Goal: Information Seeking & Learning: Understand process/instructions

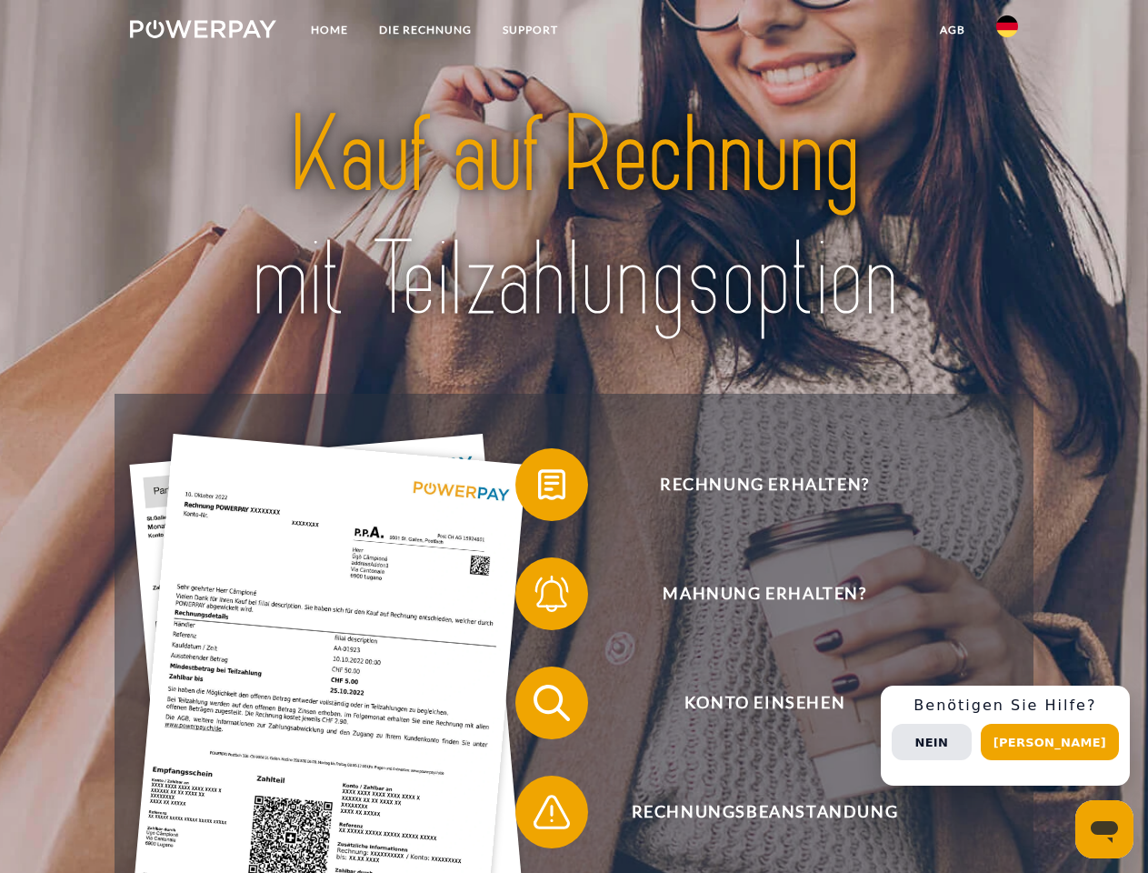
click at [203, 32] on img at bounding box center [203, 29] width 146 height 18
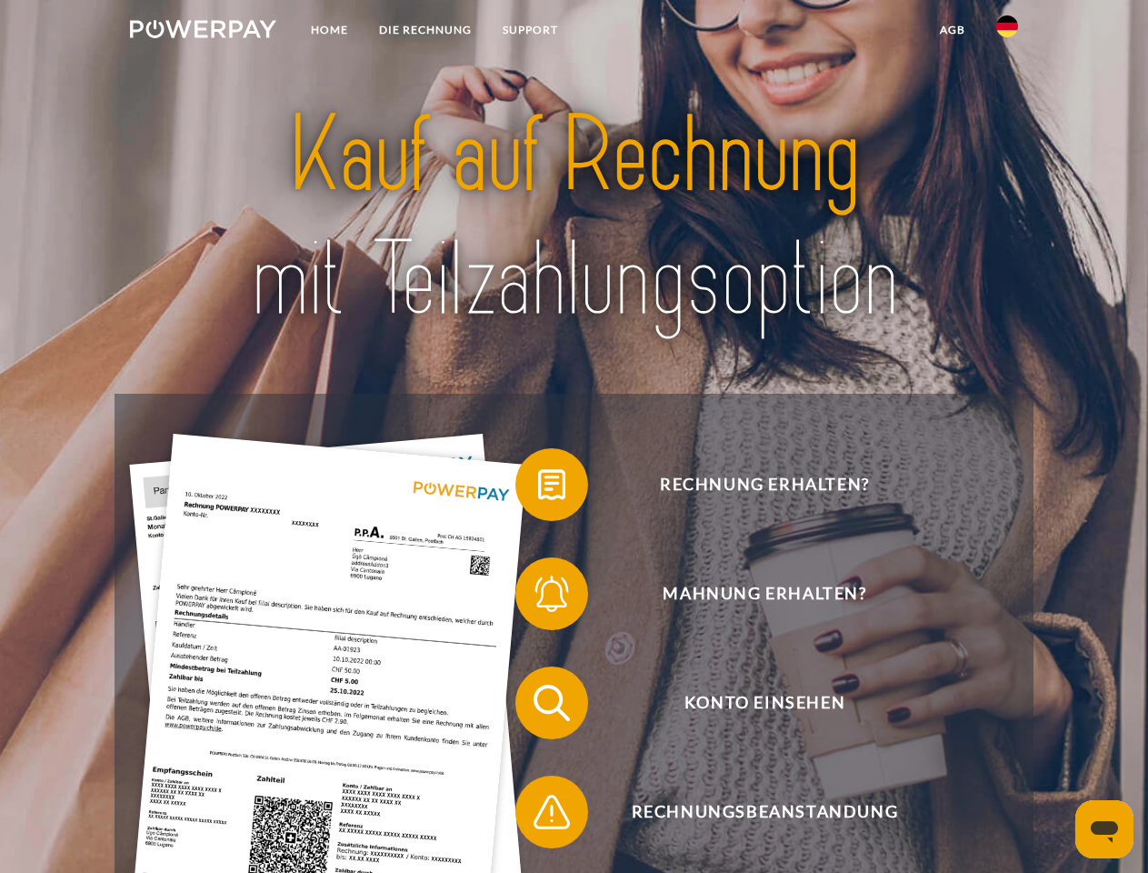
click at [1007, 32] on img at bounding box center [1007, 26] width 22 height 22
click at [952, 30] on link "agb" at bounding box center [952, 30] width 56 height 33
click at [538, 488] on span at bounding box center [524, 484] width 91 height 91
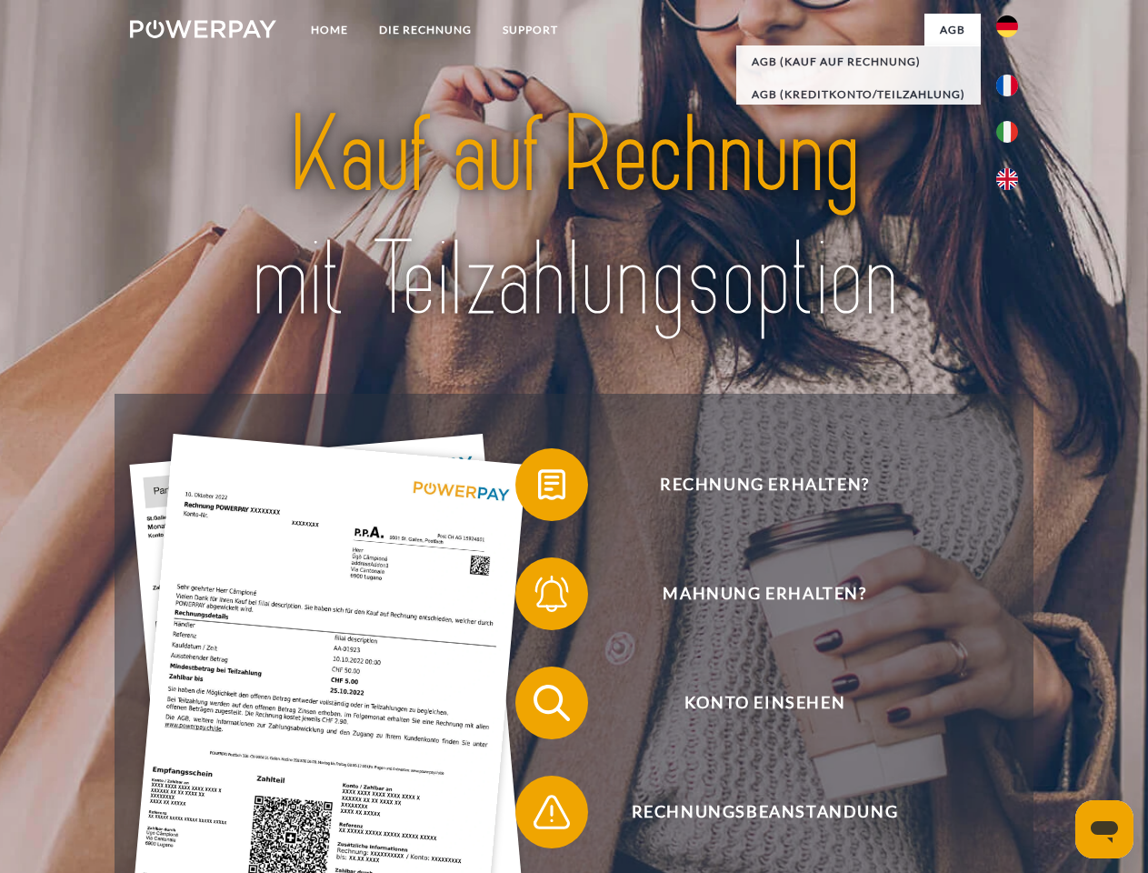
click at [538, 597] on span at bounding box center [524, 593] width 91 height 91
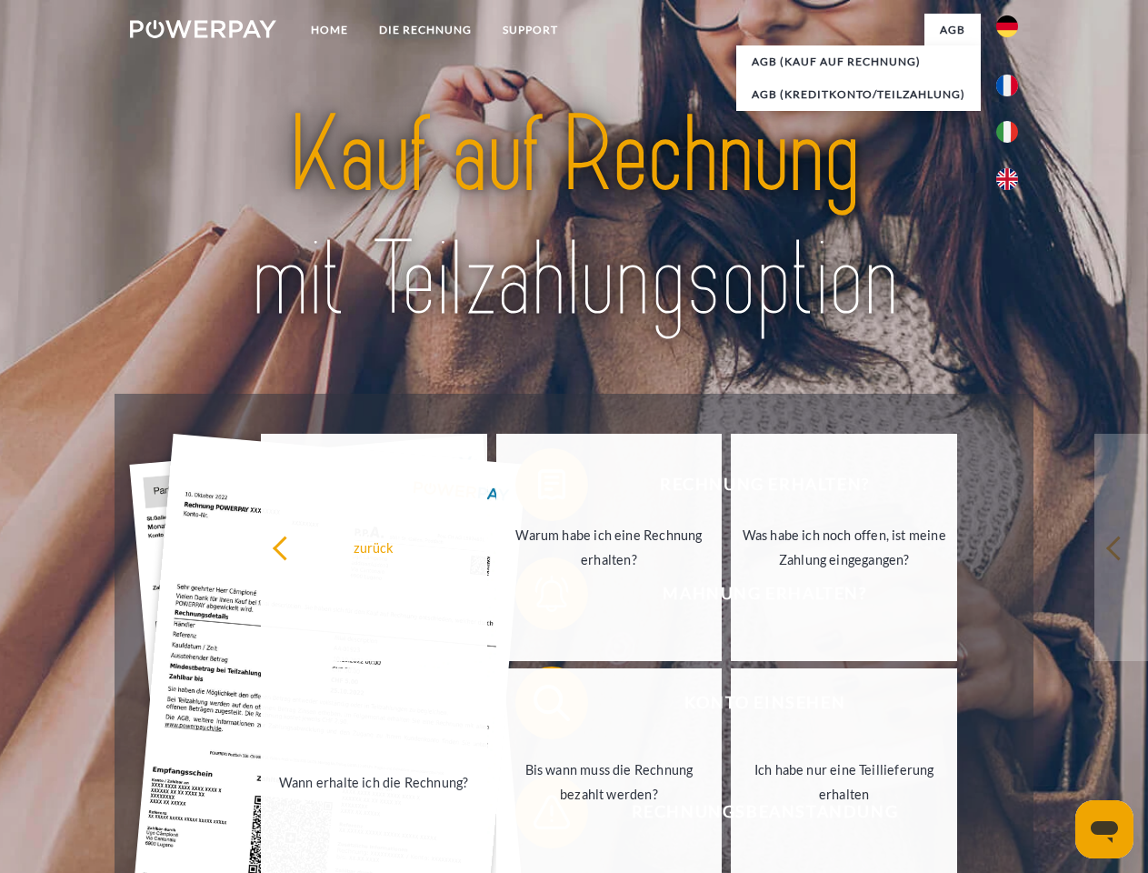
click at [538, 706] on link "Bis wann muss die Rechnung bezahlt werden?" at bounding box center [609, 781] width 226 height 227
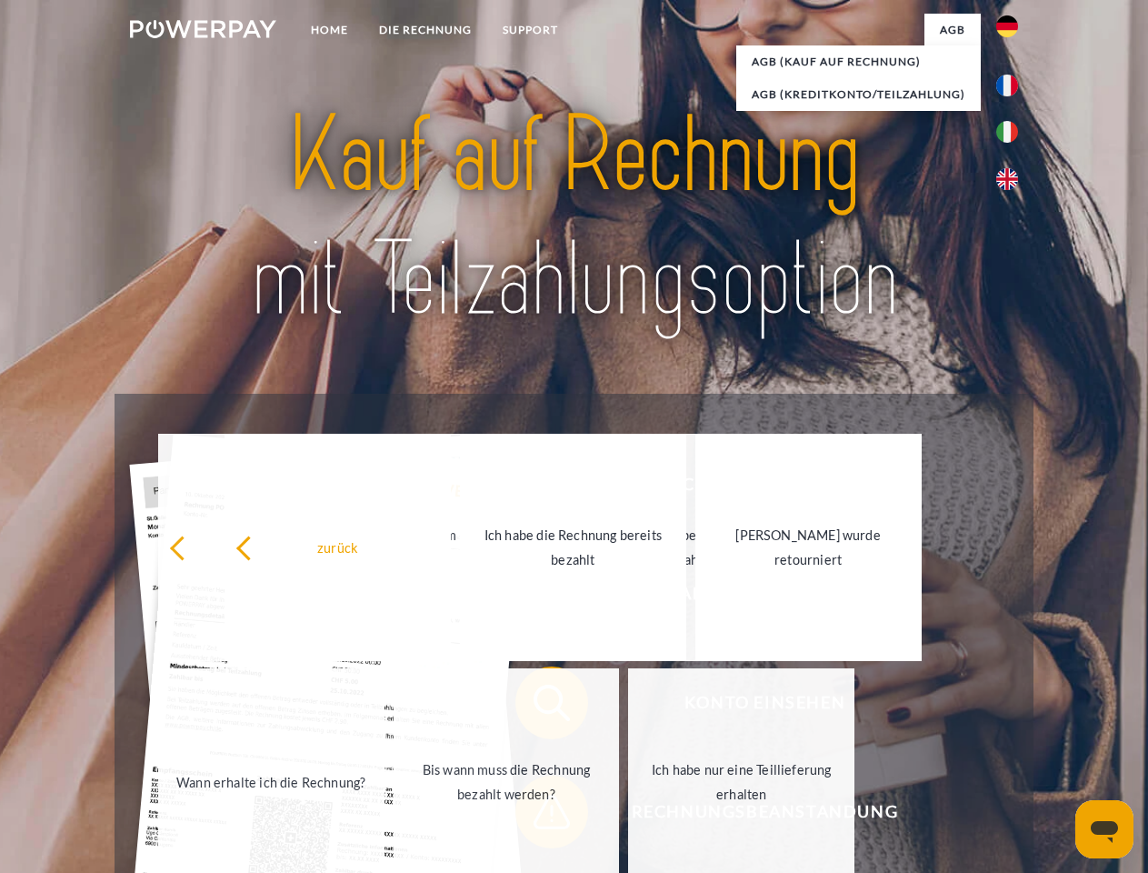
click at [538, 815] on span at bounding box center [524, 811] width 91 height 91
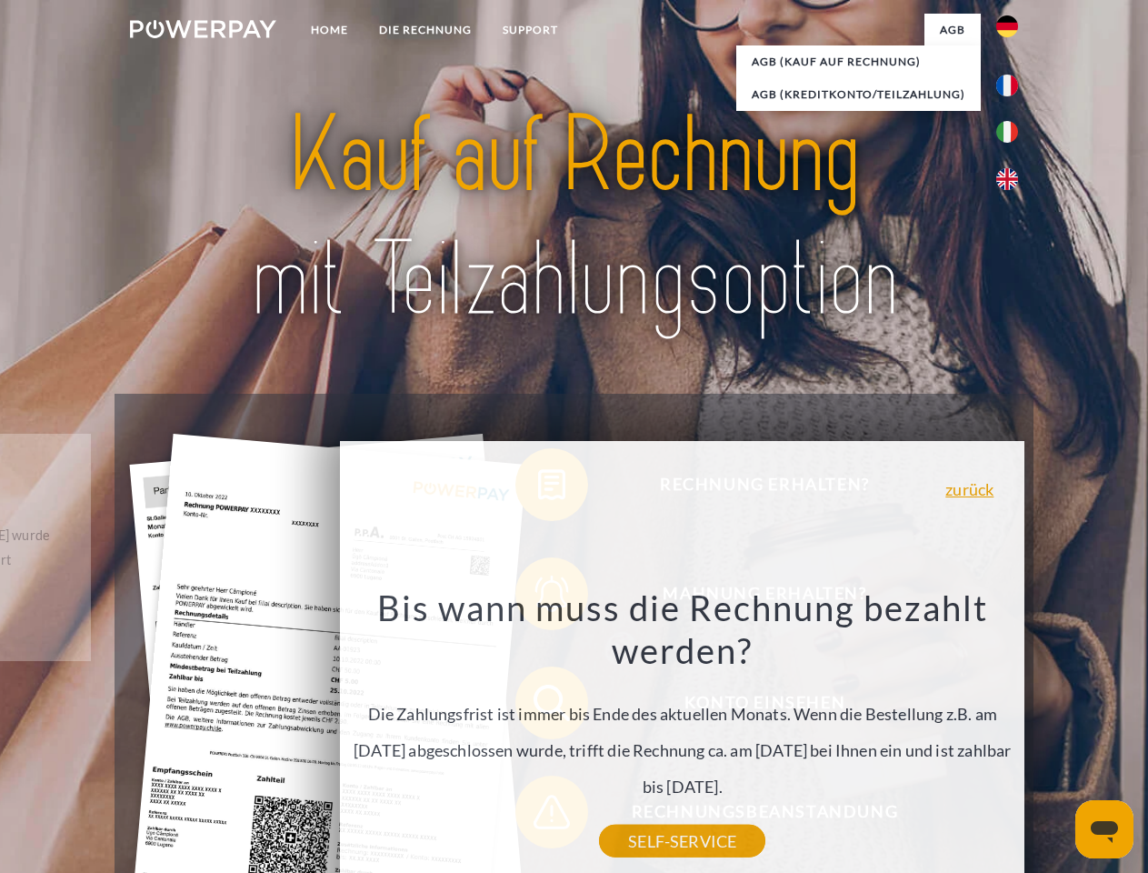
click at [1012, 735] on div "Rechnung erhalten? Mahnung erhalten? Konto einsehen" at bounding box center [574, 757] width 918 height 727
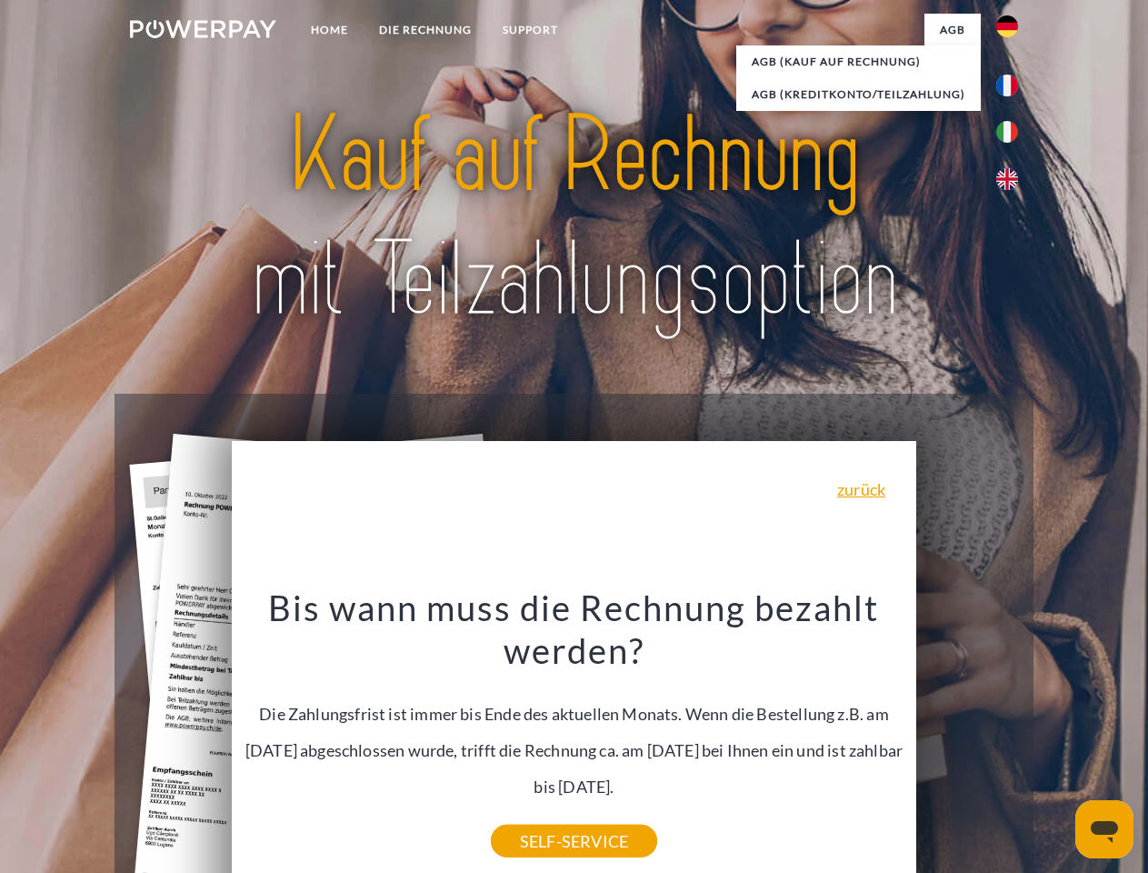
click at [967, 739] on span "Konto einsehen" at bounding box center [764, 702] width 445 height 73
click at [1056, 742] on header "Home DIE RECHNUNG SUPPORT" at bounding box center [574, 627] width 1148 height 1255
